Goal: Ask a question

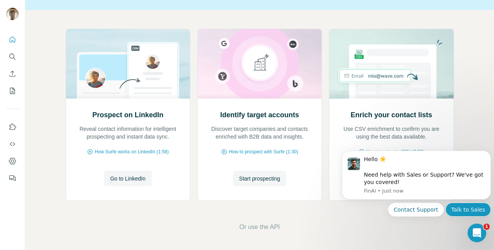
click at [459, 209] on button "Talk to Sales" at bounding box center [467, 210] width 45 height 14
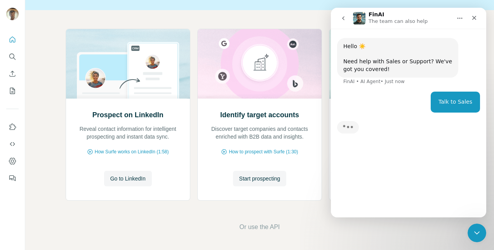
click at [450, 103] on div "Talk to Sales" at bounding box center [455, 102] width 34 height 8
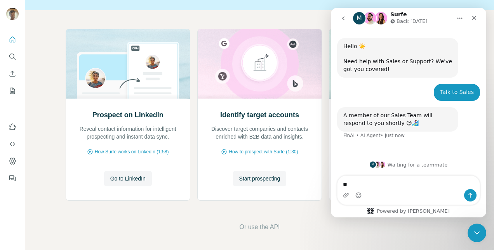
type textarea "*"
type textarea "**********"
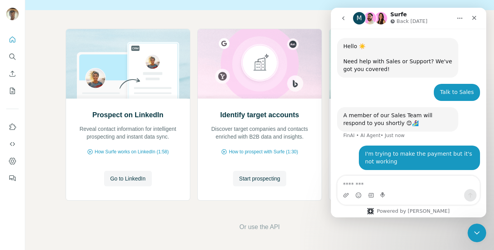
scroll to position [24, 0]
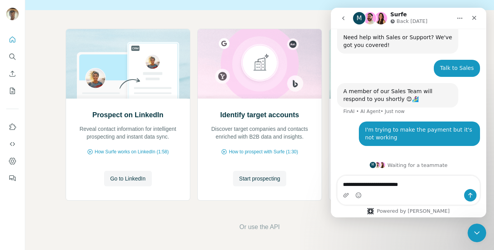
type textarea "**********"
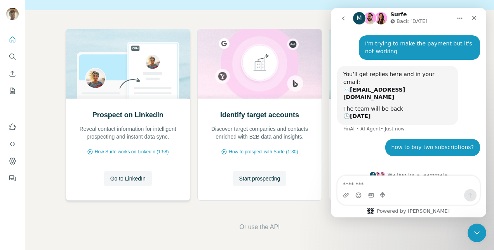
scroll to position [97, 0]
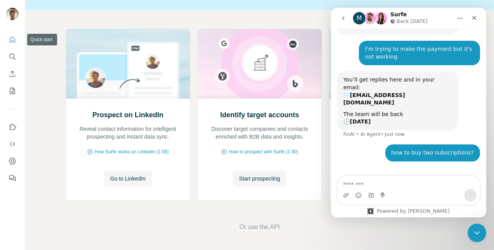
click at [12, 36] on icon "Quick start" at bounding box center [13, 40] width 8 height 8
click at [193, 205] on div "Prospect on LinkedIn Reveal contact information for intelligent prospecting and…" at bounding box center [259, 130] width 468 height 240
click at [13, 42] on icon "Quick start" at bounding box center [13, 39] width 6 height 6
click at [189, 214] on div "Prospect on LinkedIn Reveal contact information for intelligent prospecting and…" at bounding box center [259, 130] width 468 height 240
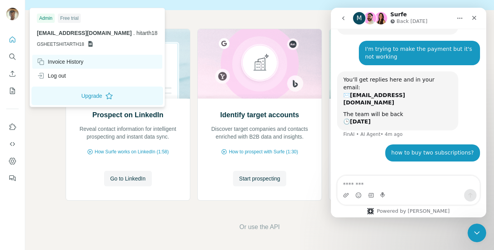
click at [68, 64] on div "Invoice History" at bounding box center [60, 62] width 47 height 8
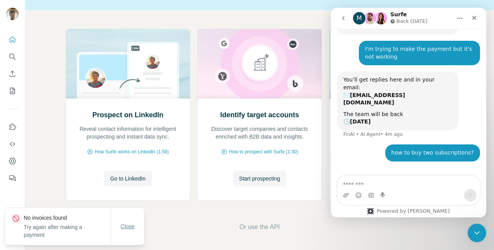
click at [130, 229] on span "Close" at bounding box center [128, 226] width 14 height 8
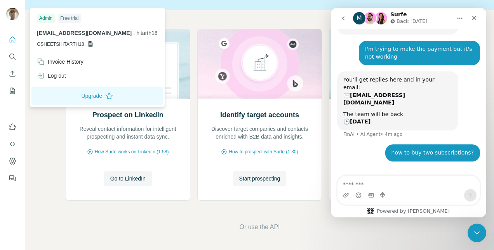
click at [90, 43] on icon at bounding box center [90, 44] width 6 height 6
click at [80, 95] on button "Upgrade" at bounding box center [97, 96] width 132 height 19
